Goal: Navigation & Orientation: Find specific page/section

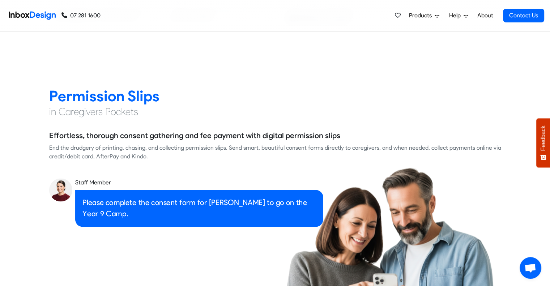
scroll to position [938, 0]
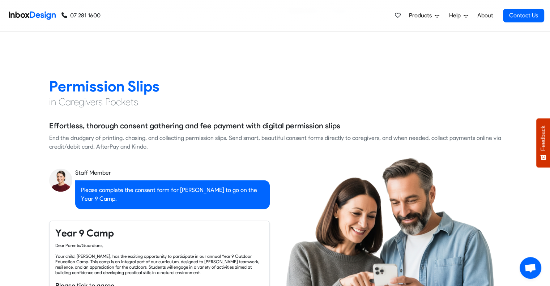
checkbox input "true"
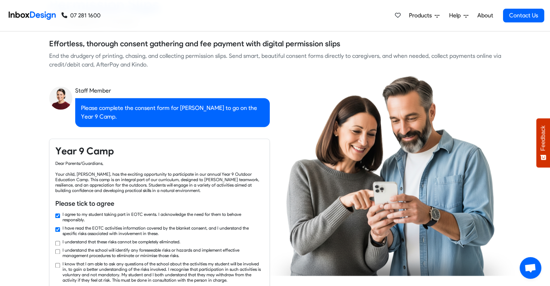
checkbox input "true"
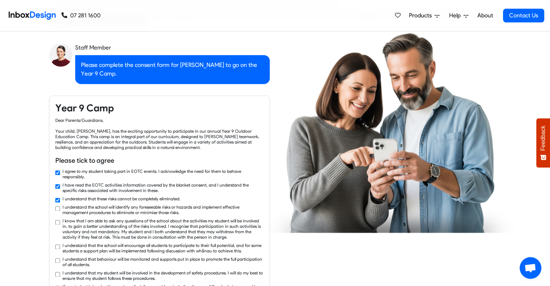
checkbox input "true"
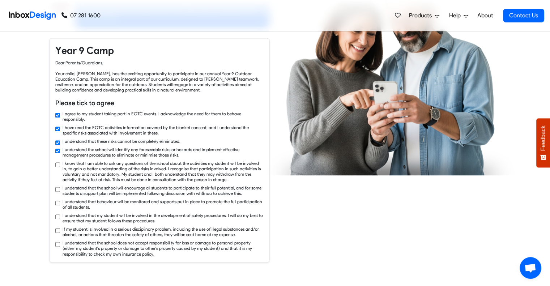
checkbox input "true"
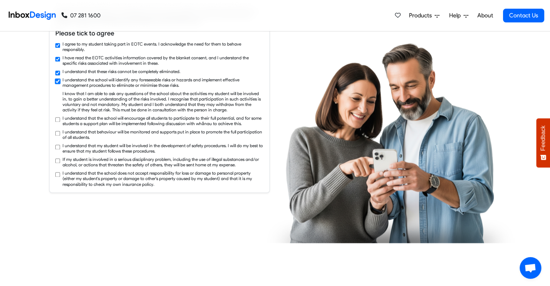
checkbox input "true"
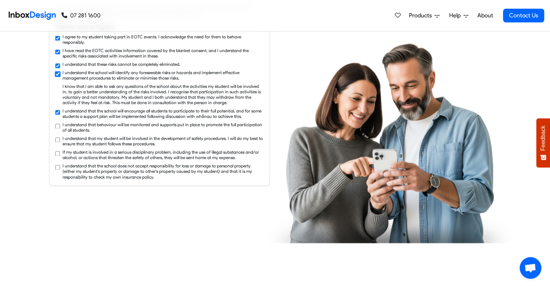
checkbox input "true"
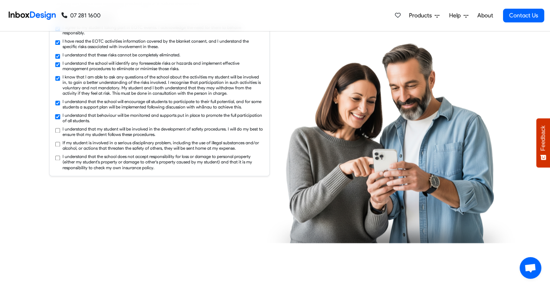
checkbox input "true"
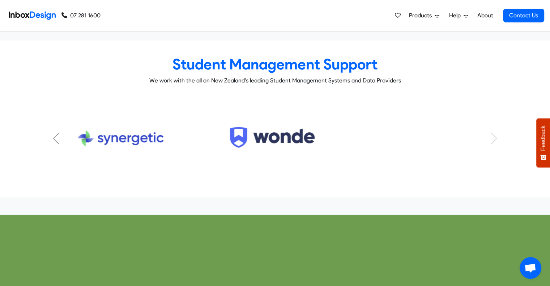
scroll to position [2389, 0]
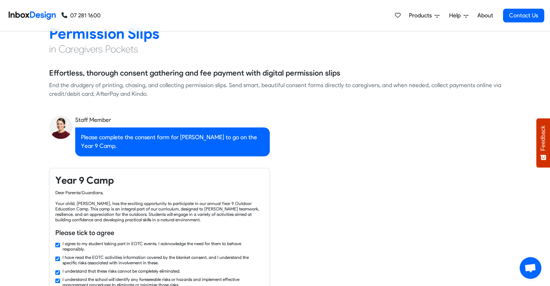
checkbox input "false"
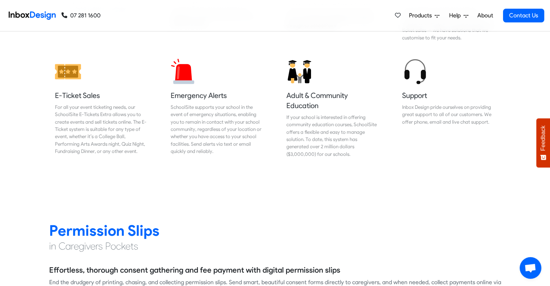
checkbox input "false"
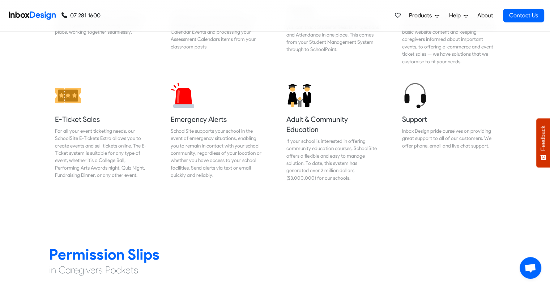
checkbox input "false"
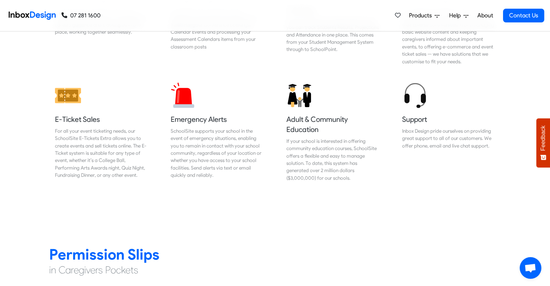
checkbox input "false"
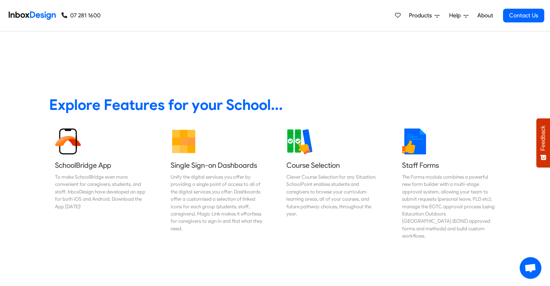
scroll to position [179, 0]
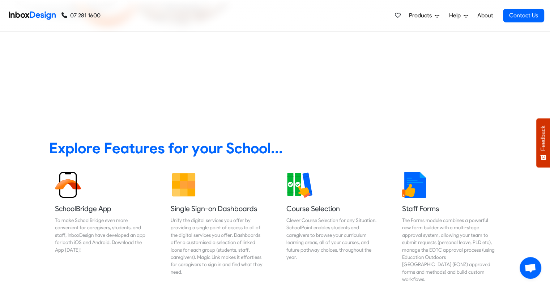
click at [416, 14] on span "Products" at bounding box center [422, 15] width 26 height 9
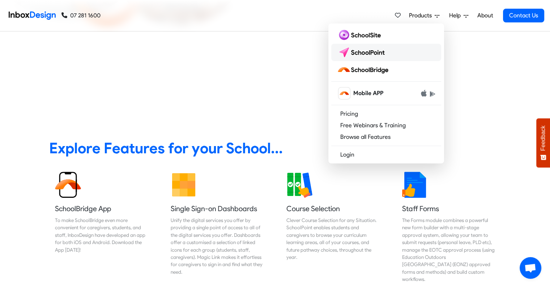
click at [372, 52] on img at bounding box center [362, 53] width 51 height 12
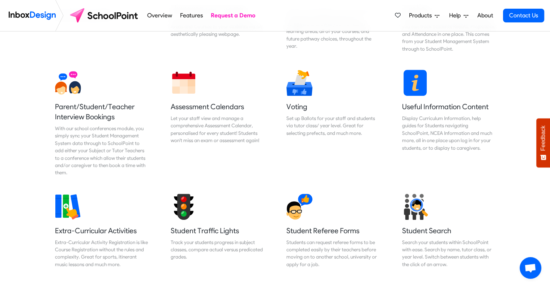
scroll to position [358, 0]
